Goal: Information Seeking & Learning: Learn about a topic

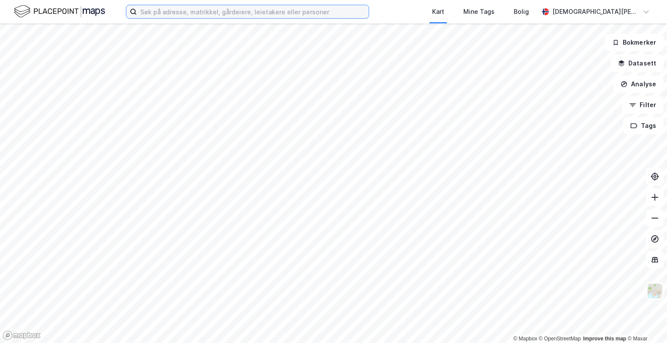
click at [247, 15] on input at bounding box center [253, 11] width 232 height 13
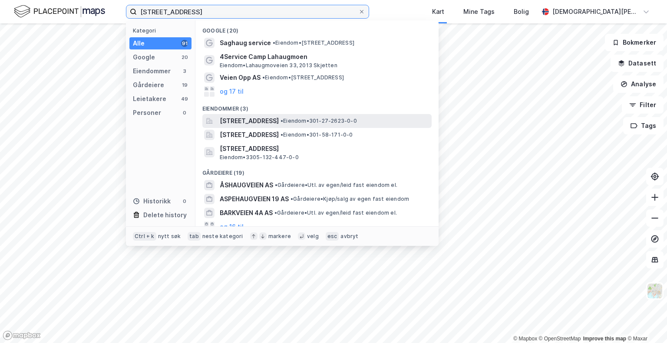
type input "[STREET_ADDRESS]"
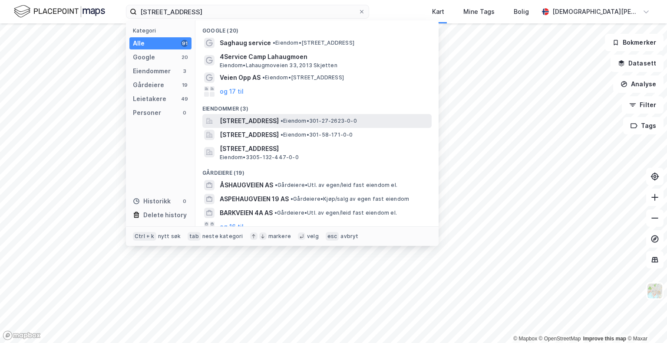
click at [261, 126] on div "[STREET_ADDRESS] • Eiendom • 301-27-2623-0-0" at bounding box center [316, 121] width 229 height 14
